Goal: Check status: Check status

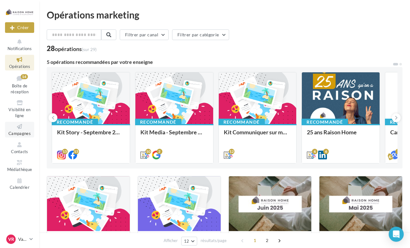
click at [20, 133] on span "Campagnes" at bounding box center [19, 133] width 22 height 5
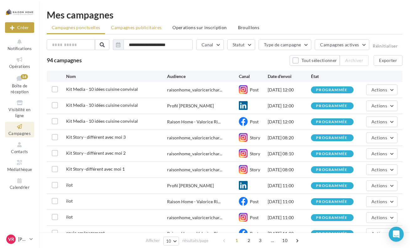
click at [130, 26] on span "Campagnes publicitaires" at bounding box center [136, 27] width 50 height 5
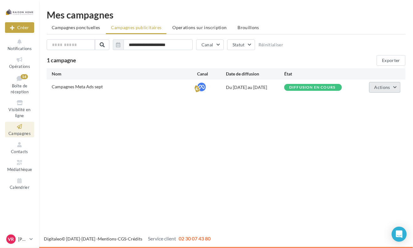
click at [391, 86] on button "Actions" at bounding box center [384, 87] width 31 height 11
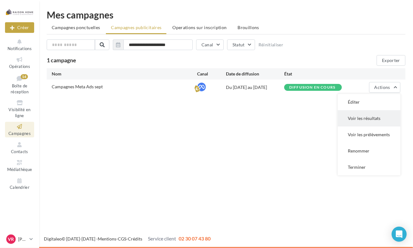
click at [376, 114] on button "Voir les résultats" at bounding box center [369, 118] width 63 height 16
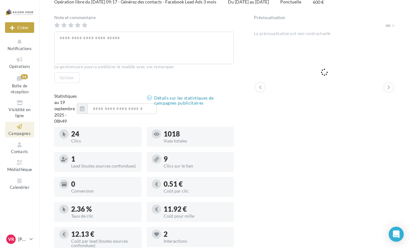
scroll to position [127, 0]
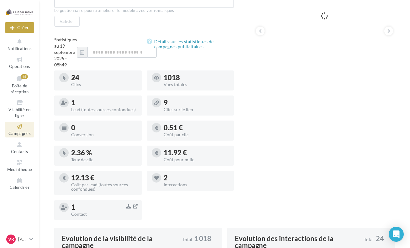
click at [78, 212] on div "Contact" at bounding box center [103, 214] width 65 height 4
click at [135, 208] on icon "button" at bounding box center [135, 206] width 4 height 5
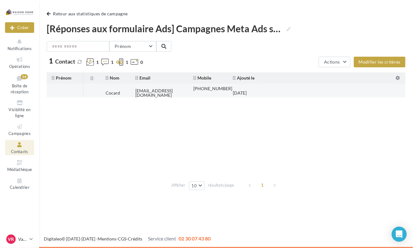
click at [140, 86] on td "twing0311@hotmail.com" at bounding box center [159, 93] width 58 height 14
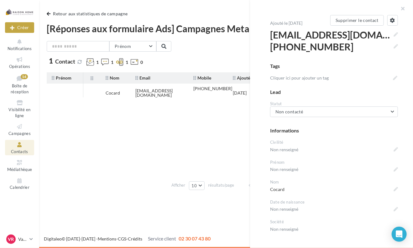
drag, startPoint x: 314, startPoint y: 127, endPoint x: 184, endPoint y: 184, distance: 142.0
click at [184, 184] on div "**********" at bounding box center [226, 108] width 359 height 170
click at [156, 136] on tbody "Cocard twing0311@hotmail.com +33677986433 17/09/2025" at bounding box center [226, 131] width 359 height 94
